Goal: Task Accomplishment & Management: Use online tool/utility

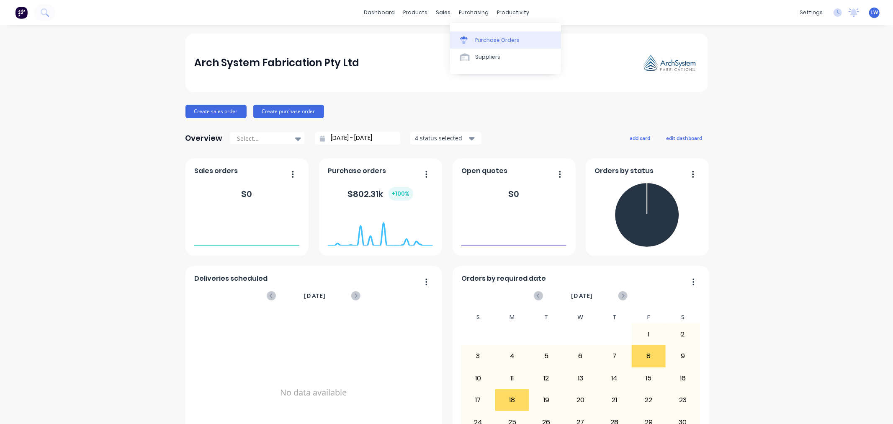
click at [475, 39] on div "Purchase Orders" at bounding box center [497, 40] width 44 height 8
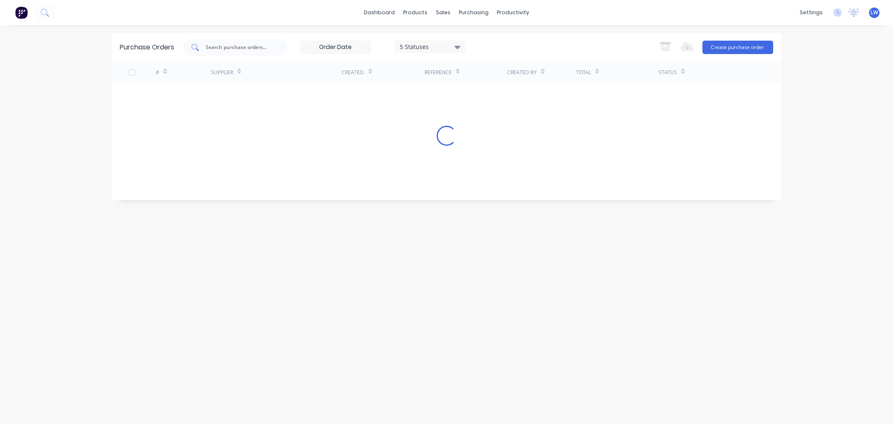
click at [258, 45] on input "text" at bounding box center [240, 47] width 70 height 8
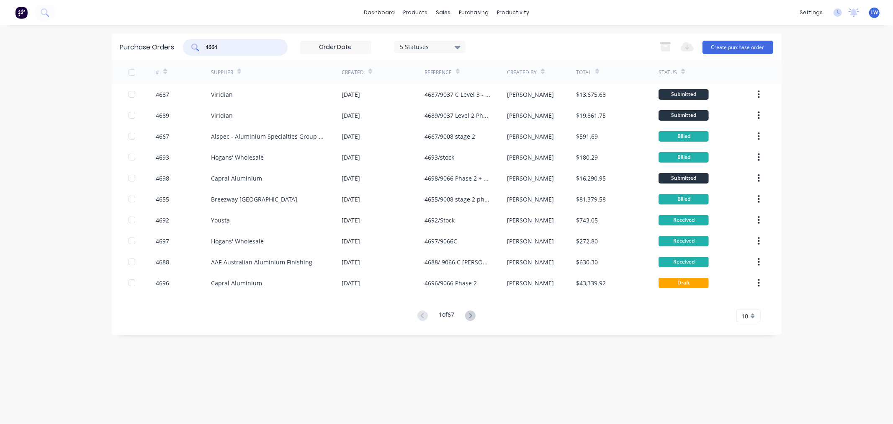
type input "4664"
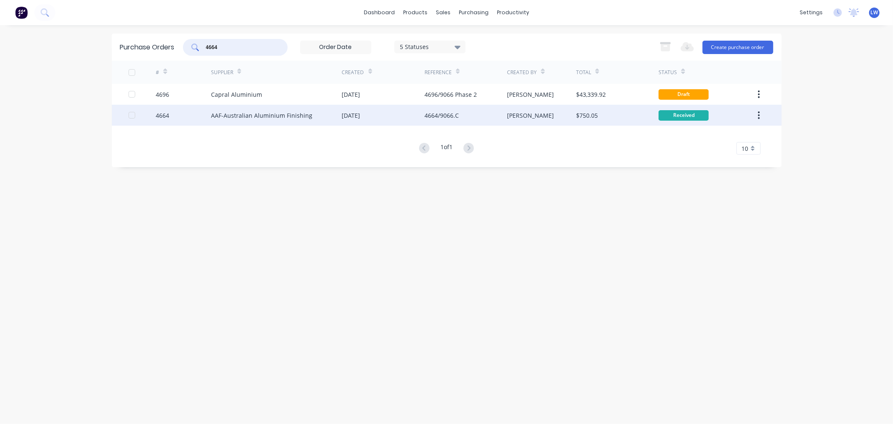
click at [255, 116] on div "AAF-Australian Aluminium Finishing" at bounding box center [261, 115] width 101 height 9
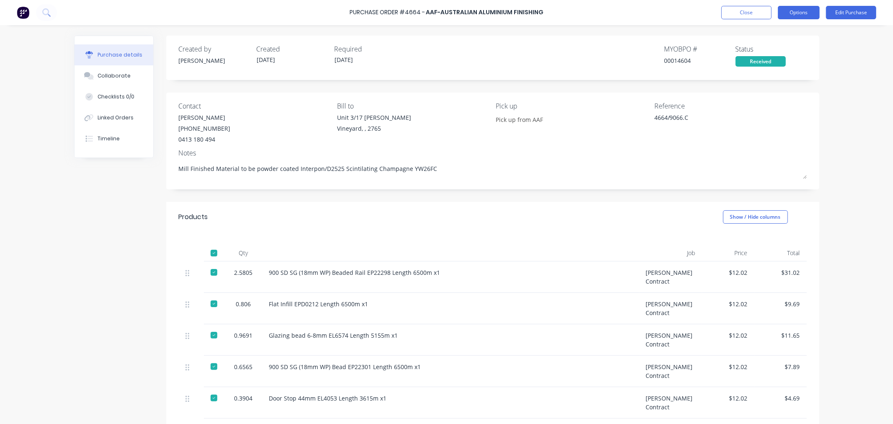
click at [800, 14] on button "Options" at bounding box center [799, 12] width 42 height 13
click at [778, 31] on div "Print / Email" at bounding box center [780, 34] width 64 height 12
click at [788, 53] on div "With pricing" at bounding box center [780, 51] width 64 height 12
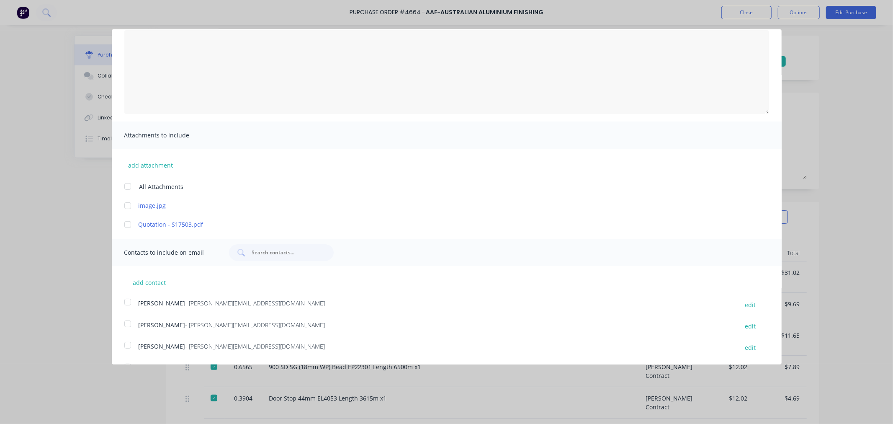
scroll to position [46, 0]
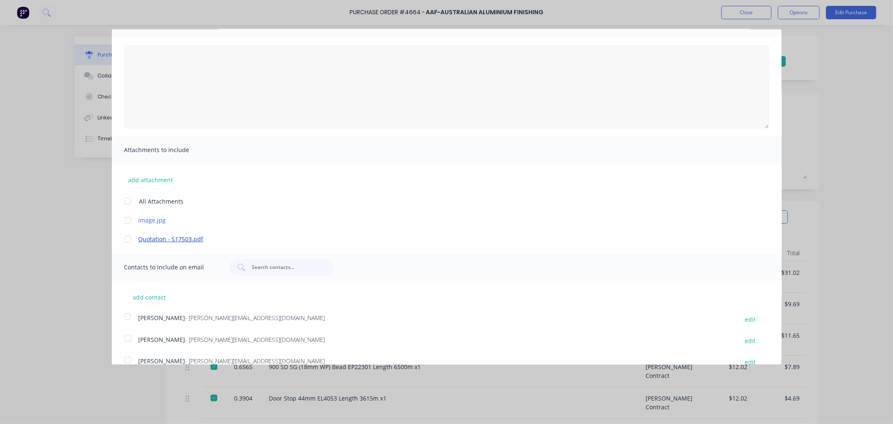
click at [175, 238] on link "Quotation - S17503.pdf" at bounding box center [435, 239] width 592 height 9
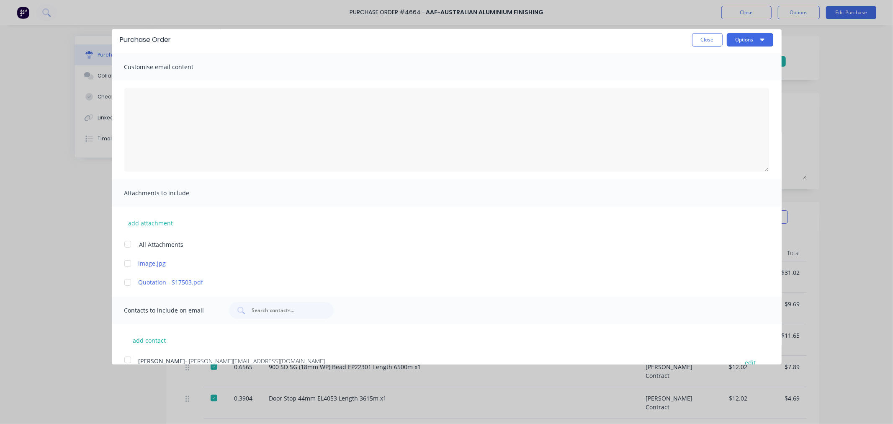
scroll to position [0, 0]
click at [704, 40] on button "Close" at bounding box center [707, 42] width 31 height 13
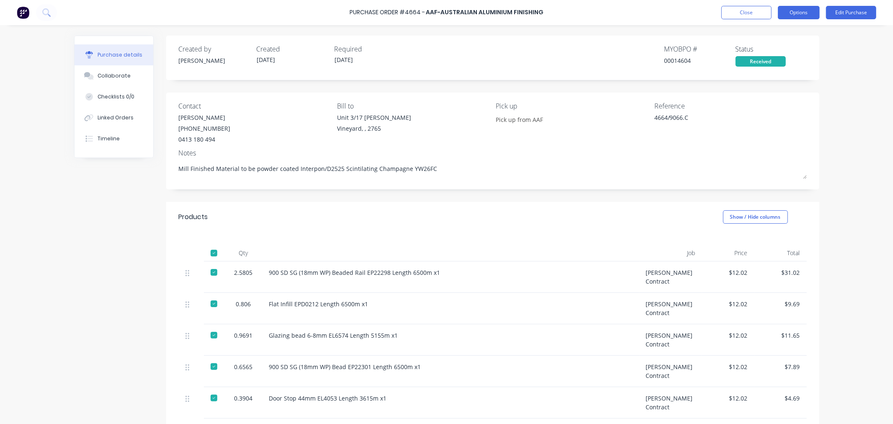
click at [806, 13] on button "Options" at bounding box center [799, 12] width 42 height 13
click at [784, 48] on div "Convert to Bill" at bounding box center [780, 51] width 64 height 12
type textarea "x"
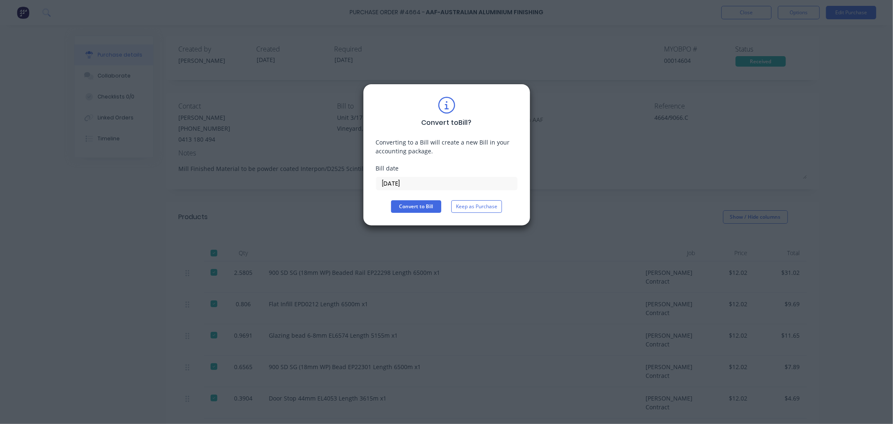
drag, startPoint x: 425, startPoint y: 184, endPoint x: 300, endPoint y: 175, distance: 125.6
click at [300, 175] on div "Convert to Bill ? Converting to a Bill will create a new Bill in your accountin…" at bounding box center [446, 212] width 893 height 424
type input "[DATE]"
click at [400, 205] on button "Convert to Bill" at bounding box center [416, 206] width 50 height 13
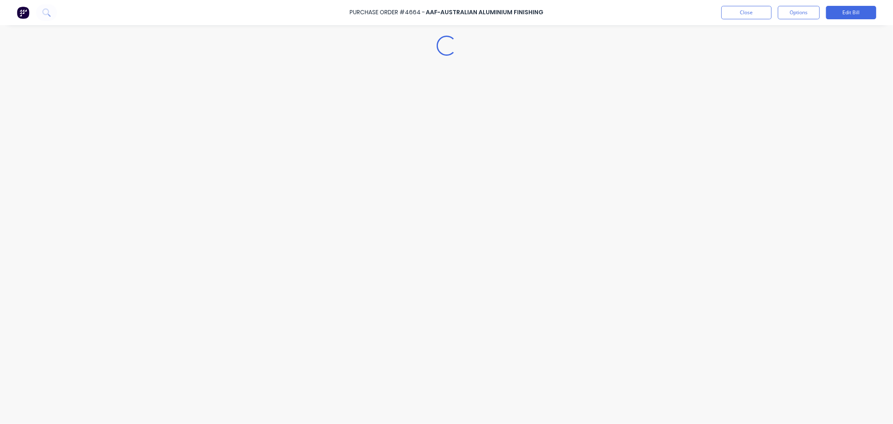
type textarea "x"
